Goal: Transaction & Acquisition: Purchase product/service

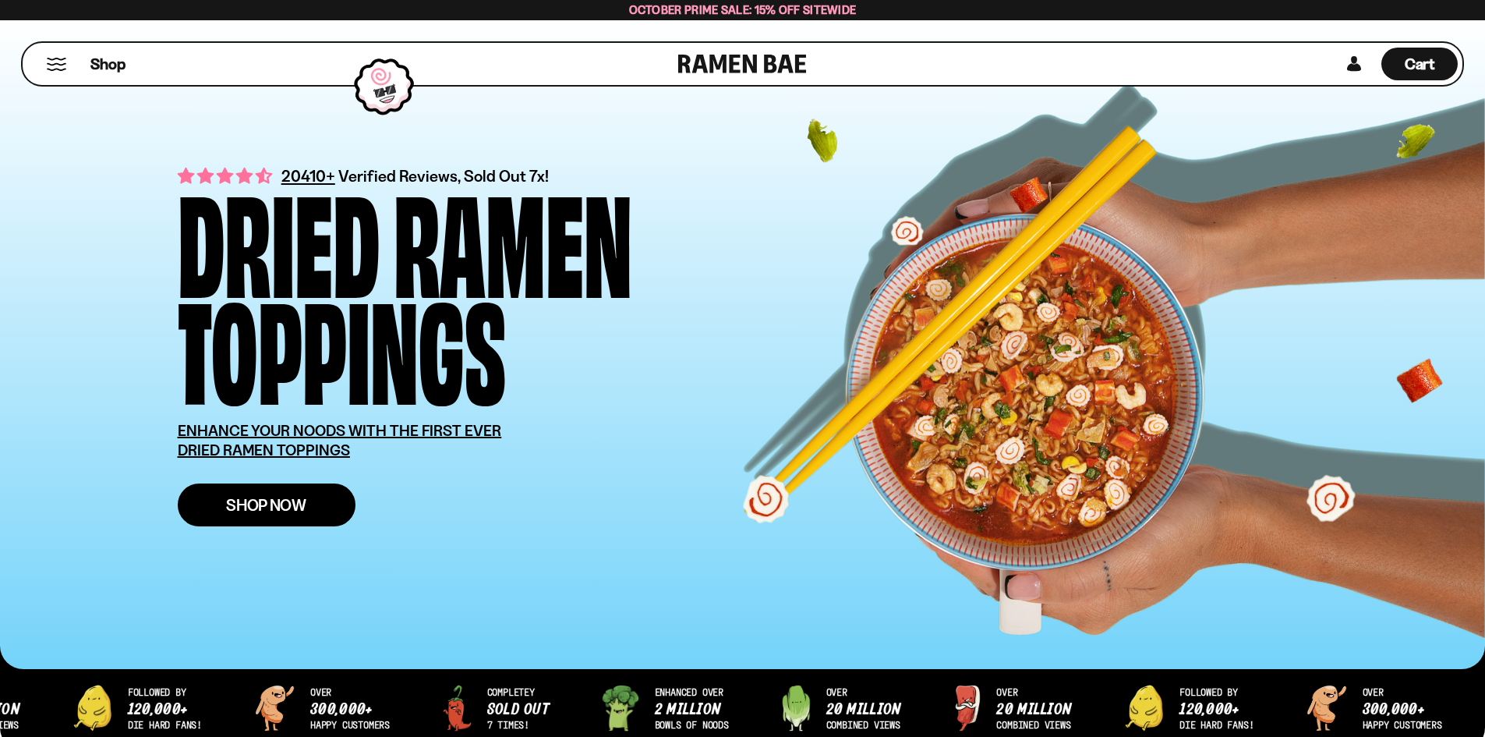
click at [243, 501] on span "Shop Now" at bounding box center [266, 505] width 80 height 16
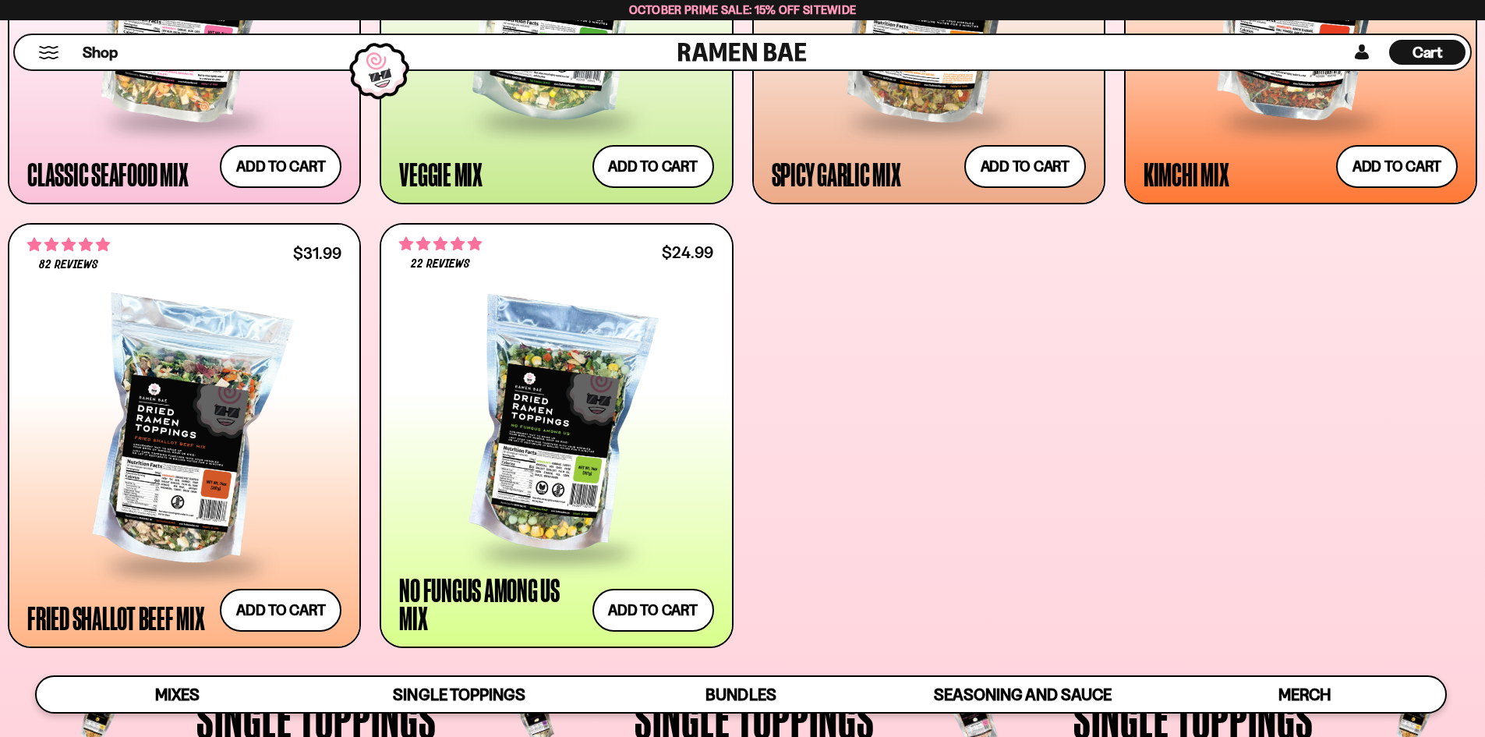
scroll to position [857, 0]
